Goal: Information Seeking & Learning: Understand process/instructions

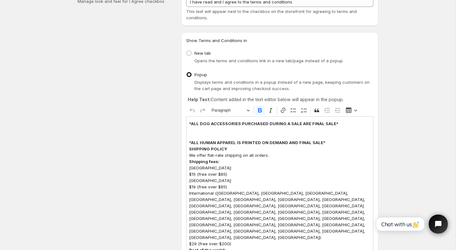
scroll to position [57, 0]
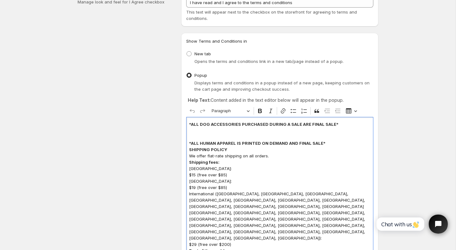
click at [193, 176] on p "USA: $15 (free over $85)" at bounding box center [279, 171] width 181 height 13
click at [222, 173] on p "USA: $10 (free over $85)" at bounding box center [279, 171] width 181 height 13
click at [195, 188] on p "Canada: $19 (free over $85)" at bounding box center [279, 184] width 181 height 13
click at [233, 190] on p "Canada: $10 (free over $85)" at bounding box center [279, 184] width 181 height 13
click at [234, 187] on p "Canada: $10 (free over $75 CAD)" at bounding box center [279, 184] width 181 height 13
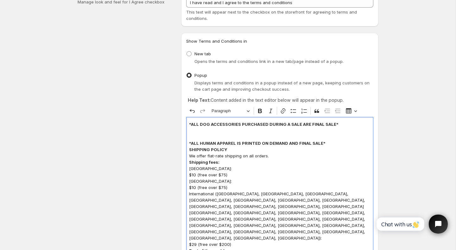
click at [189, 193] on p "International ([GEOGRAPHIC_DATA], [GEOGRAPHIC_DATA], [GEOGRAPHIC_DATA], [GEOGRA…" at bounding box center [279, 219] width 181 height 57
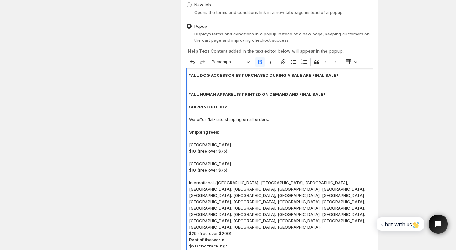
scroll to position [107, 0]
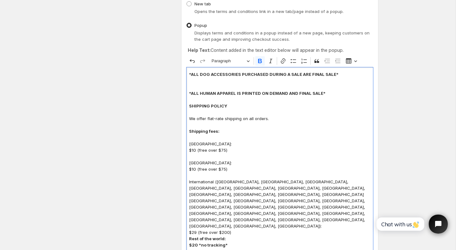
click at [190, 236] on strong "Rest of the world:" at bounding box center [207, 238] width 37 height 5
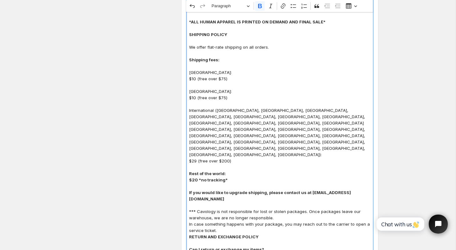
scroll to position [179, 0]
click at [189, 235] on strong "RETURN AND EXCHANGE POLICY" at bounding box center [224, 237] width 70 height 5
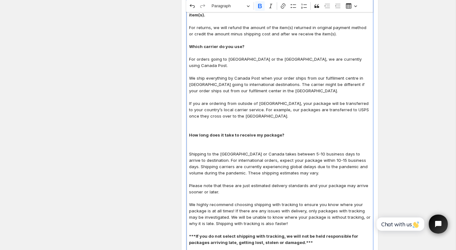
scroll to position [484, 0]
click at [189, 115] on div "*ALL DOG ACCESSORIES PURCHASED DURING A SALE ARE FINAL SALE* *ALL HUMAN APPAREL…" at bounding box center [279, 112] width 187 height 843
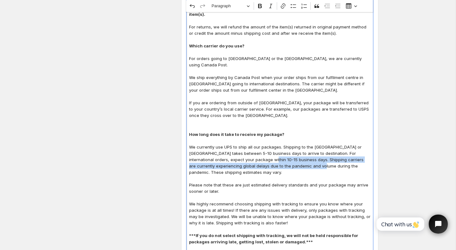
drag, startPoint x: 244, startPoint y: 121, endPoint x: 283, endPoint y: 128, distance: 39.8
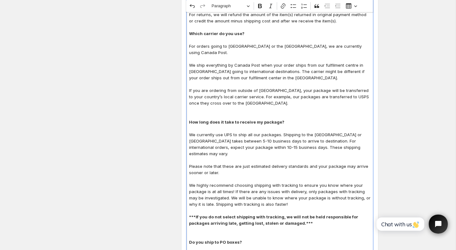
scroll to position [497, 0]
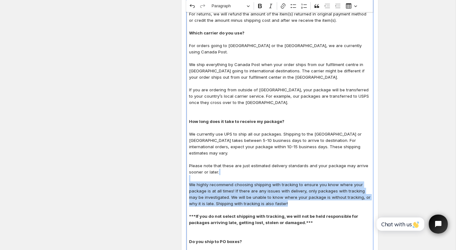
drag, startPoint x: 284, startPoint y: 160, endPoint x: 185, endPoint y: 136, distance: 102.2
click at [185, 136] on div "Show Terms and Conditions in New tab Opens the terms and conditions link in a n…" at bounding box center [279, 56] width 197 height 927
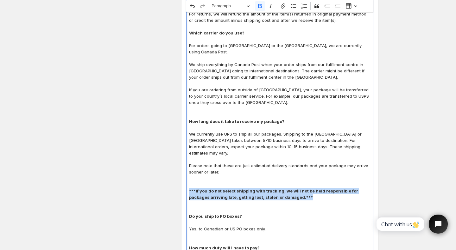
drag, startPoint x: 312, startPoint y: 154, endPoint x: 169, endPoint y: 145, distance: 143.3
click at [169, 145] on div "Design Settings Manage look and feel for I Agree checkbox Checkbox Label Text I…" at bounding box center [225, 144] width 306 height 1209
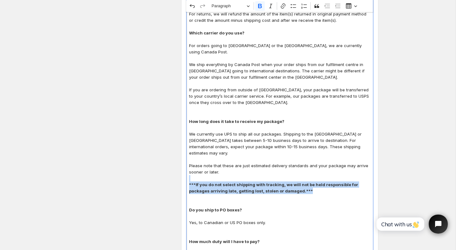
drag, startPoint x: 313, startPoint y: 144, endPoint x: 172, endPoint y: 135, distance: 140.4
click at [172, 135] on div "Design Settings Manage look and feel for I Agree checkbox Checkbox Label Text I…" at bounding box center [225, 141] width 306 height 1203
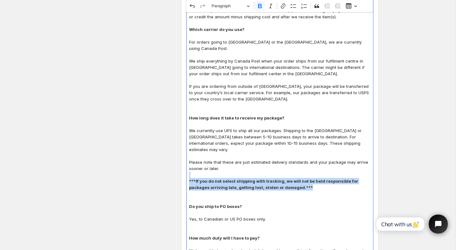
scroll to position [430, 0]
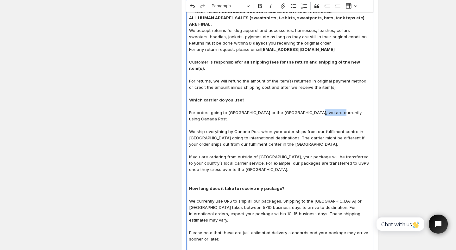
drag, startPoint x: 333, startPoint y: 80, endPoint x: 308, endPoint y: 78, distance: 25.1
drag, startPoint x: 259, startPoint y: 93, endPoint x: 231, endPoint y: 92, distance: 27.5
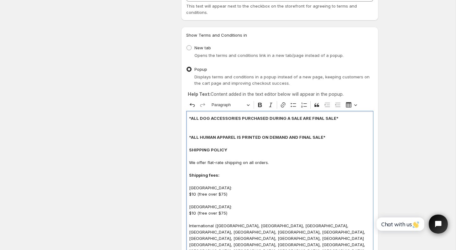
scroll to position [63, 0]
click at [189, 118] on strong "*ALL DOG ACCESSORIES PURCHASED DURING A SALE ARE FINAL SALE*" at bounding box center [263, 118] width 149 height 5
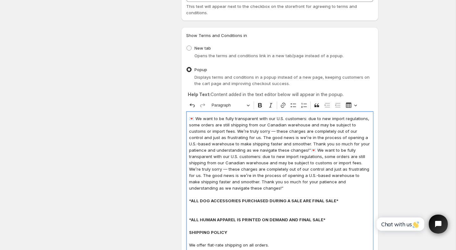
click at [257, 130] on p "💌 We want to be fully transparent with our U.S. customers: due to new import re…" at bounding box center [279, 153] width 181 height 76
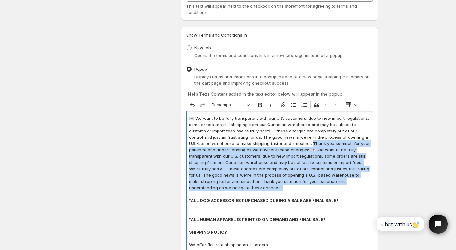
drag, startPoint x: 288, startPoint y: 142, endPoint x: 288, endPoint y: 188, distance: 45.6
click at [288, 188] on p "💌 We want to be fully transparent with our U.S. customers: due to new import re…" at bounding box center [279, 153] width 181 height 76
click at [287, 185] on p "💌 We want to be fully transparent with our U.S. customers: due to new import re…" at bounding box center [279, 153] width 181 height 76
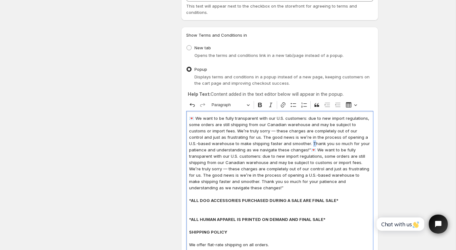
click at [289, 146] on p "💌 We want to be fully transparent with our U.S. customers: due to new import re…" at bounding box center [279, 153] width 181 height 76
click at [279, 148] on p "💌 We want to be fully transparent with our U.S. customers: due to new import re…" at bounding box center [279, 153] width 181 height 76
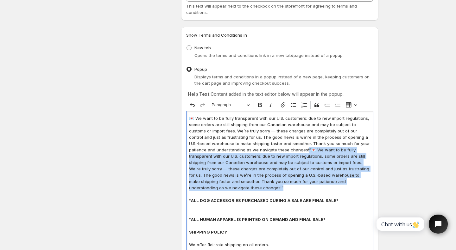
drag, startPoint x: 278, startPoint y: 149, endPoint x: 283, endPoint y: 190, distance: 41.4
click at [283, 190] on p "💌 We want to be fully transparent with our U.S. customers: due to new import re…" at bounding box center [279, 153] width 181 height 76
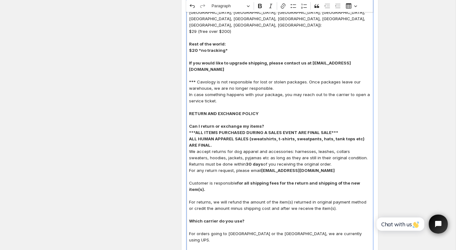
scroll to position [352, 0]
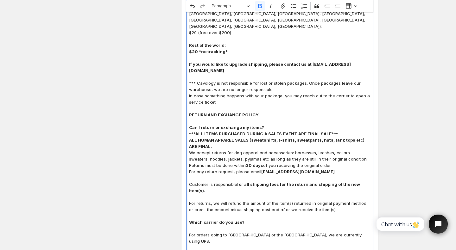
click at [283, 105] on p "RETURN AND EXCHANGE POLICY Can I return or exchange my items?" at bounding box center [279, 117] width 181 height 25
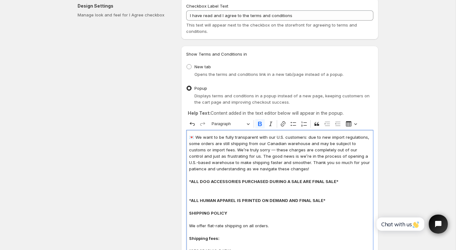
scroll to position [45, 0]
